Goal: Transaction & Acquisition: Subscribe to service/newsletter

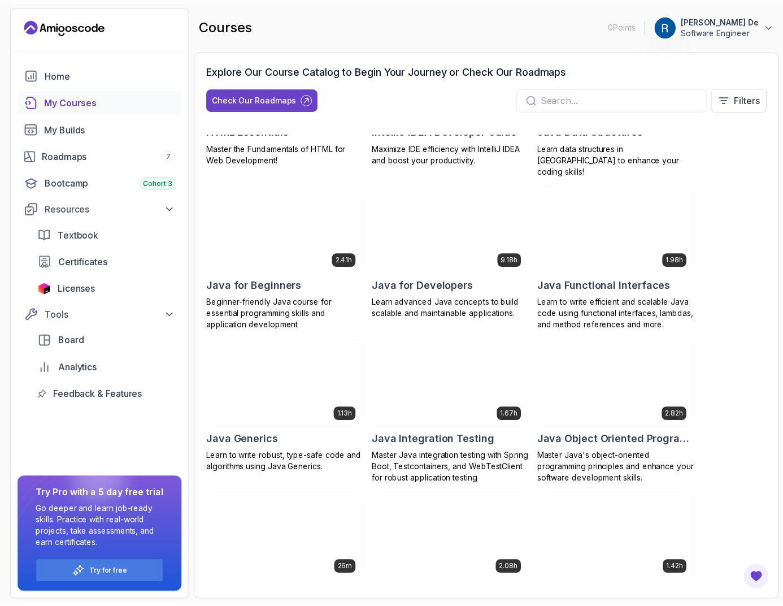
scroll to position [802, 0]
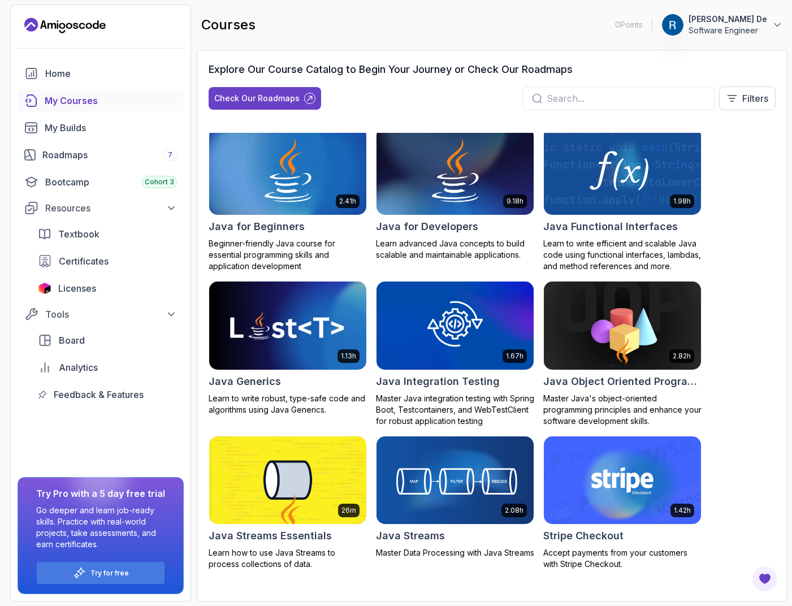
click at [81, 105] on div "My Courses" at bounding box center [111, 101] width 132 height 14
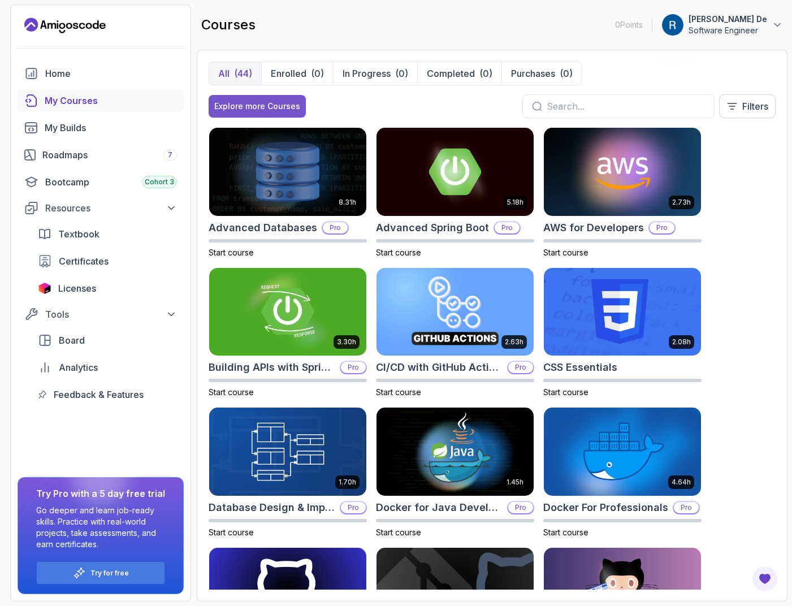
click at [282, 115] on button "Explore more Courses" at bounding box center [256, 106] width 97 height 23
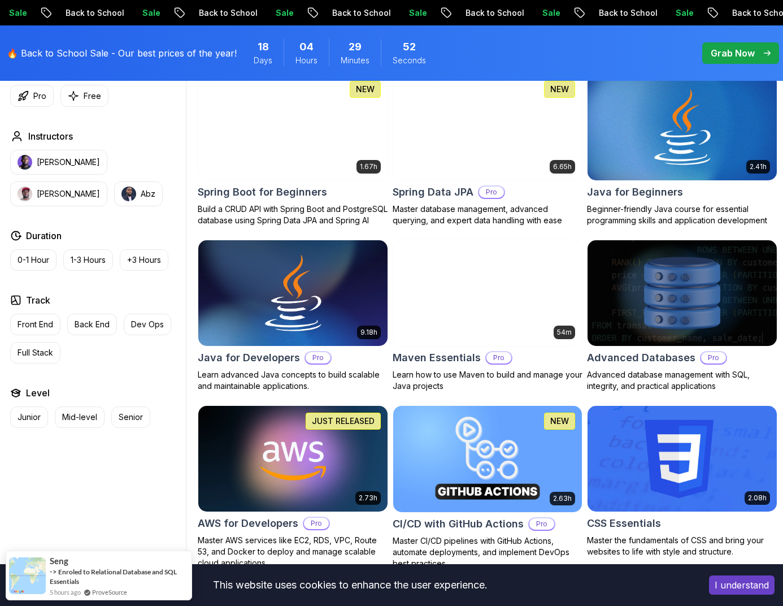
scroll to position [532, 0]
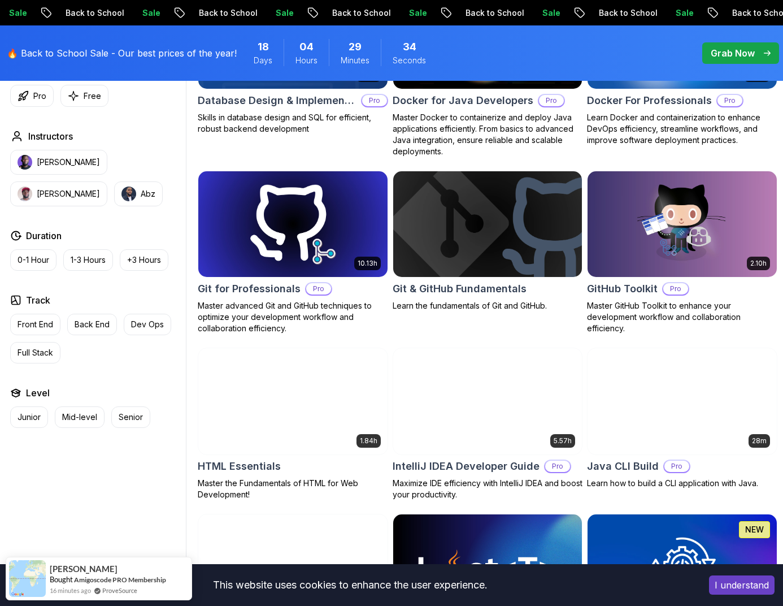
scroll to position [1197, 0]
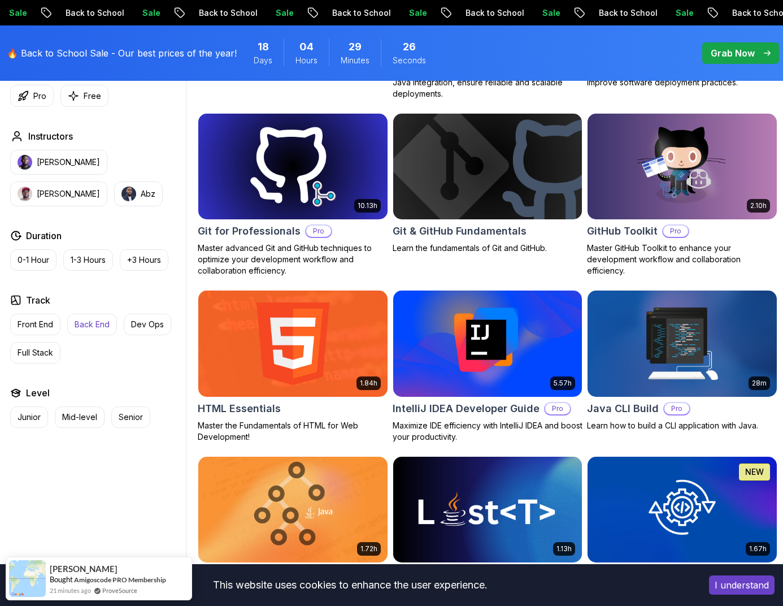
click at [97, 322] on p "Back End" at bounding box center [92, 324] width 35 height 11
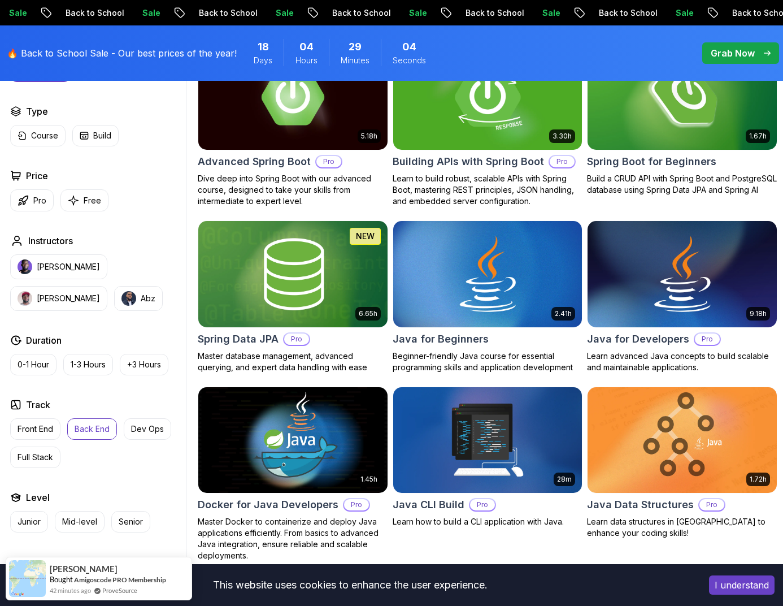
scroll to position [385, 0]
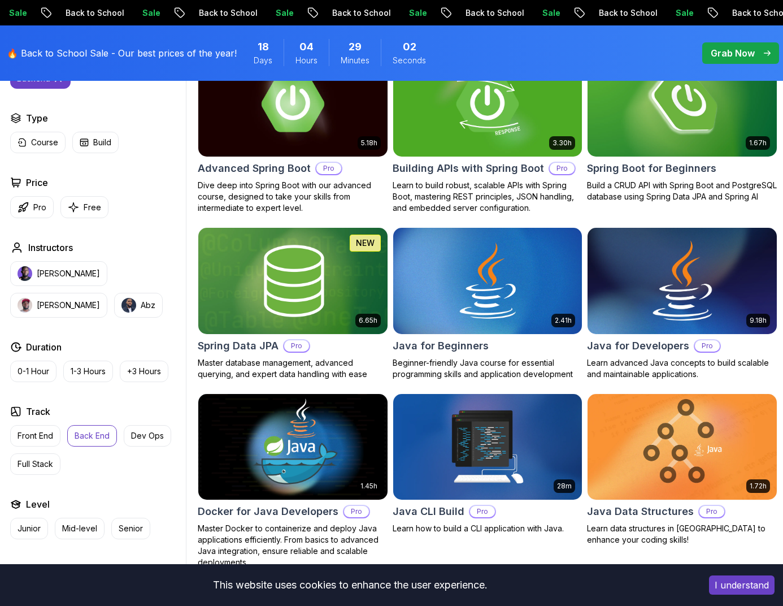
click at [619, 267] on img at bounding box center [682, 280] width 198 height 111
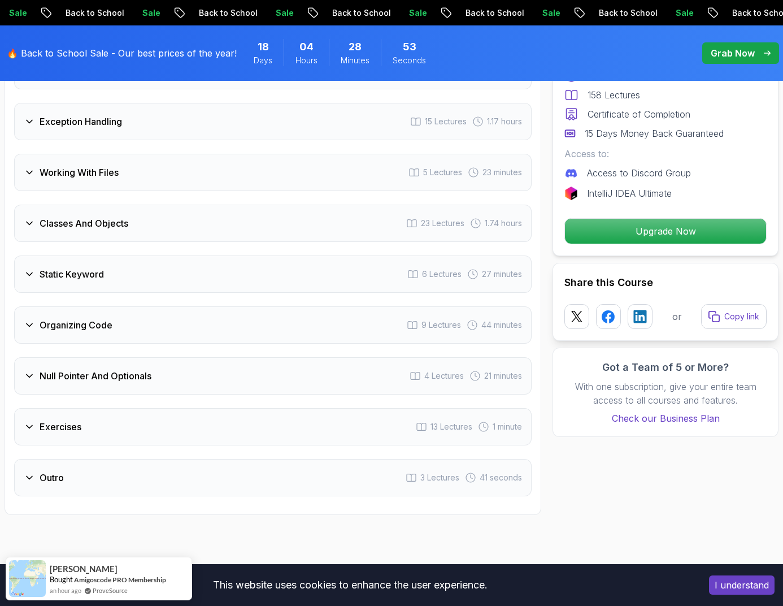
scroll to position [2137, 0]
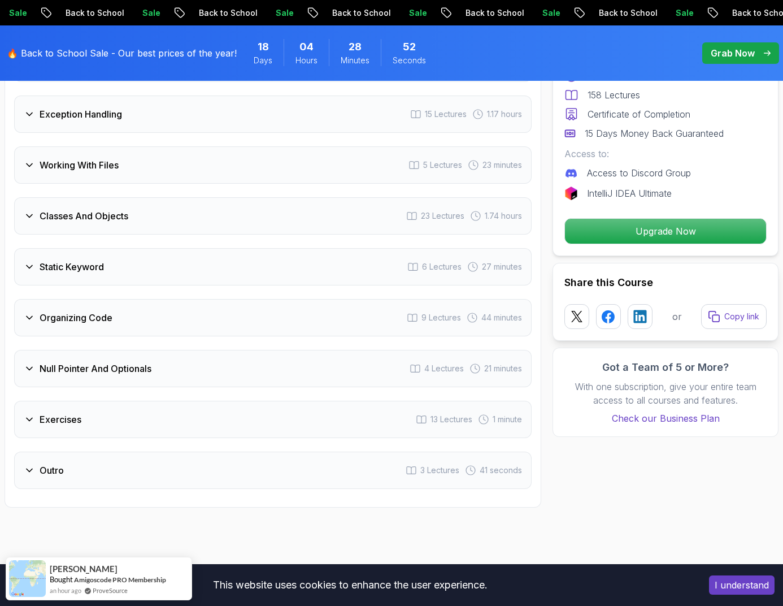
click at [29, 363] on icon at bounding box center [29, 368] width 11 height 11
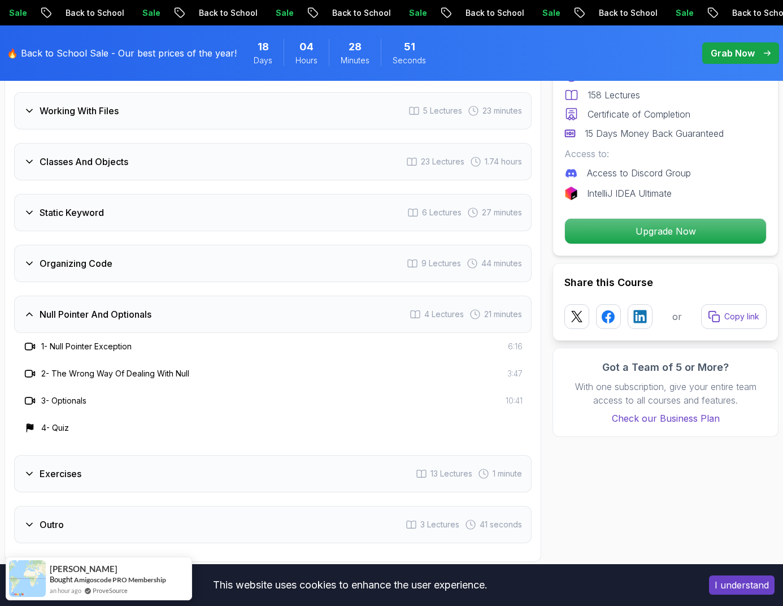
scroll to position [2082, 0]
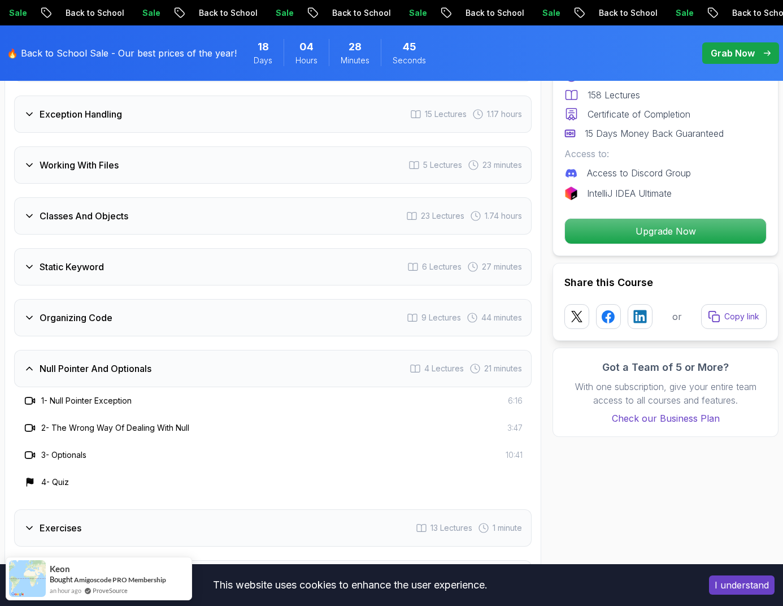
click at [38, 521] on div "Exercises" at bounding box center [53, 528] width 58 height 14
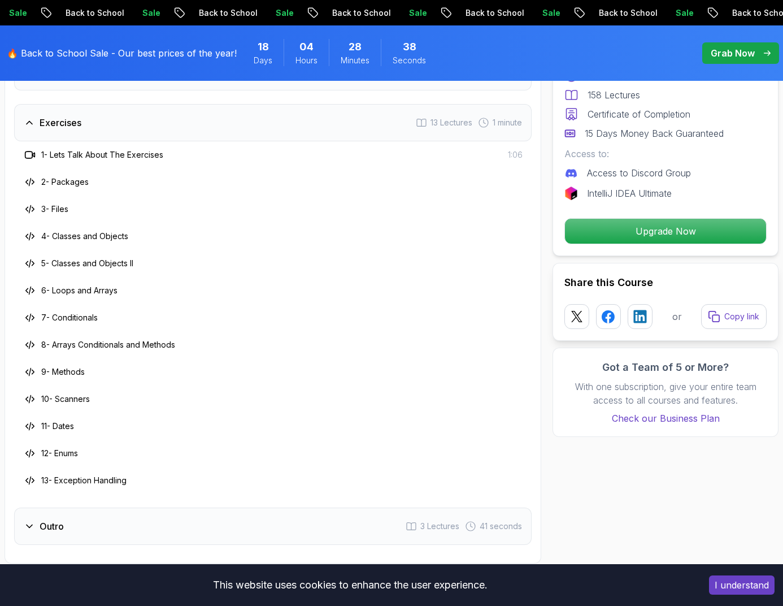
scroll to position [2420, 0]
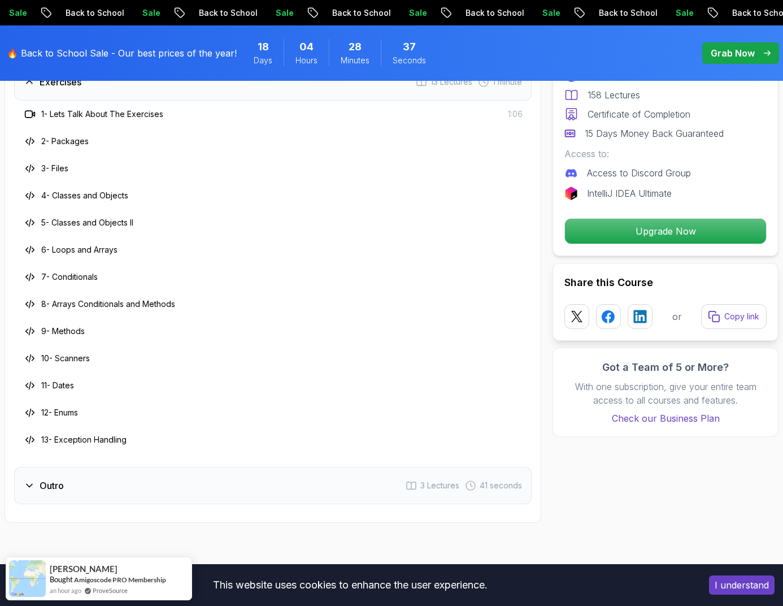
click at [51, 479] on h3 "Outro" at bounding box center [52, 486] width 24 height 14
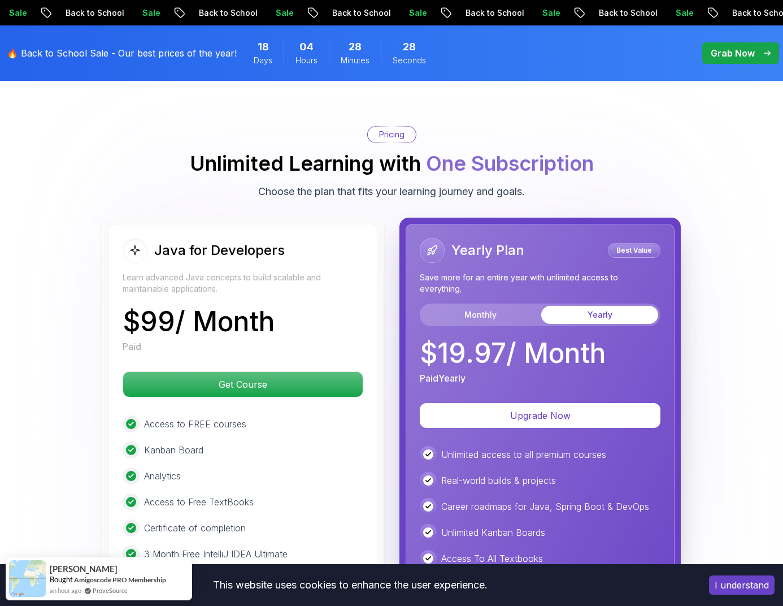
scroll to position [2735, 0]
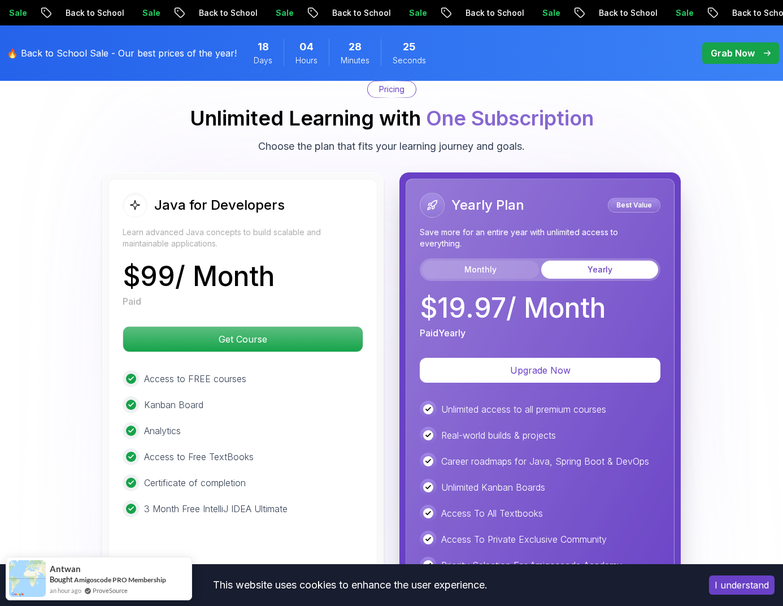
click at [497, 260] on button "Monthly" at bounding box center [480, 269] width 117 height 18
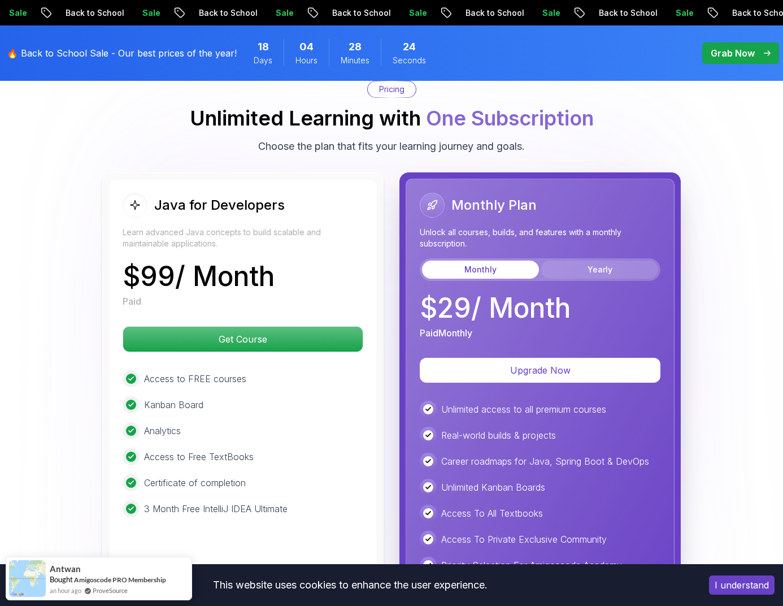
click at [602, 260] on button "Yearly" at bounding box center [599, 269] width 117 height 18
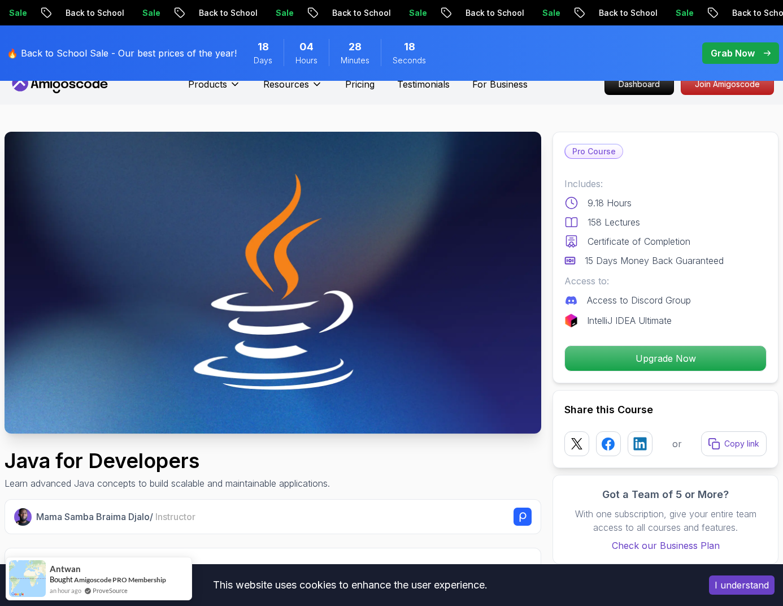
scroll to position [0, 0]
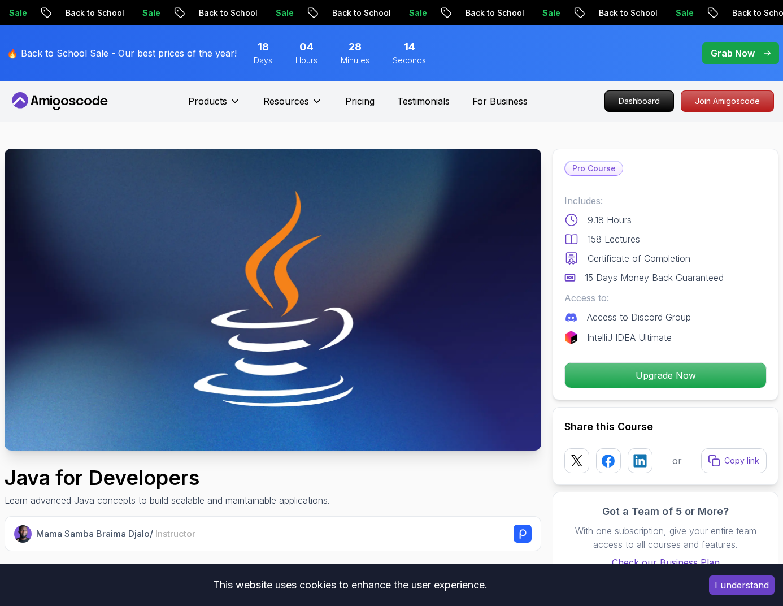
click at [532, 15] on p "Sale" at bounding box center [550, 12] width 36 height 11
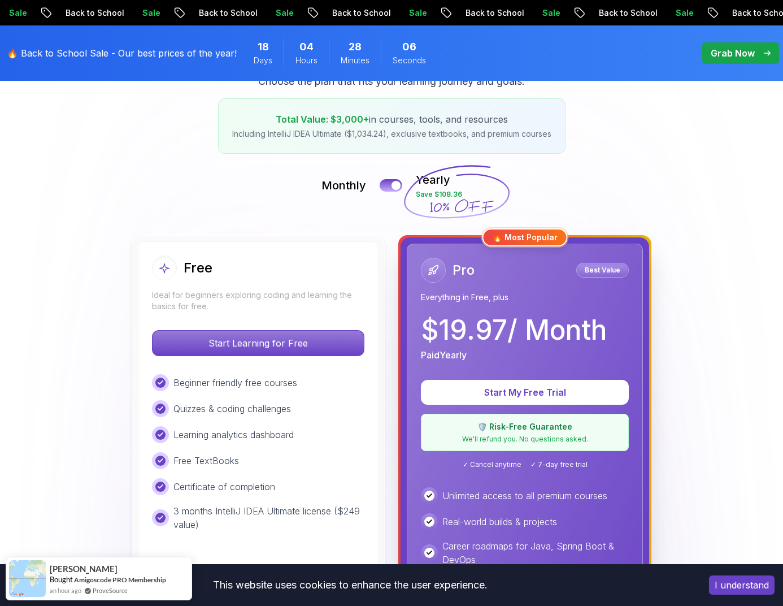
scroll to position [288, 0]
